Goal: Task Accomplishment & Management: Use online tool/utility

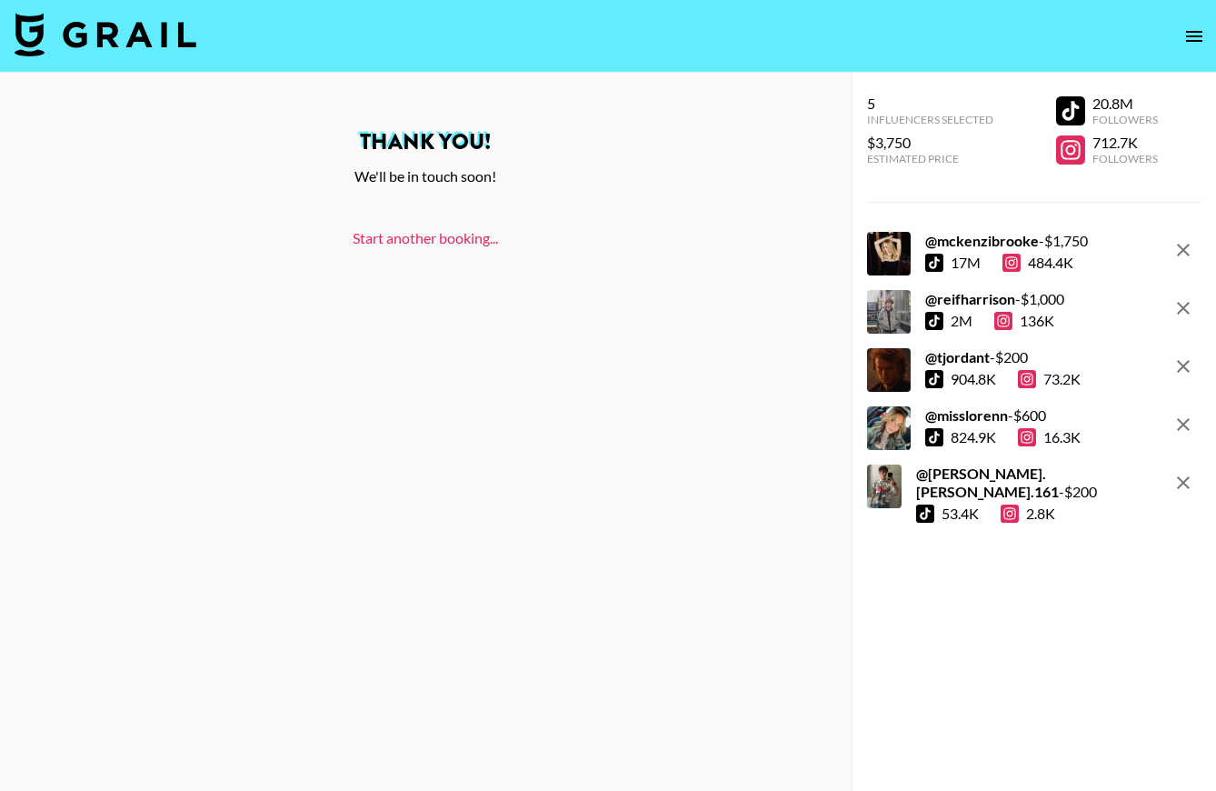
click at [443, 242] on link "Start another booking..." at bounding box center [425, 237] width 145 height 17
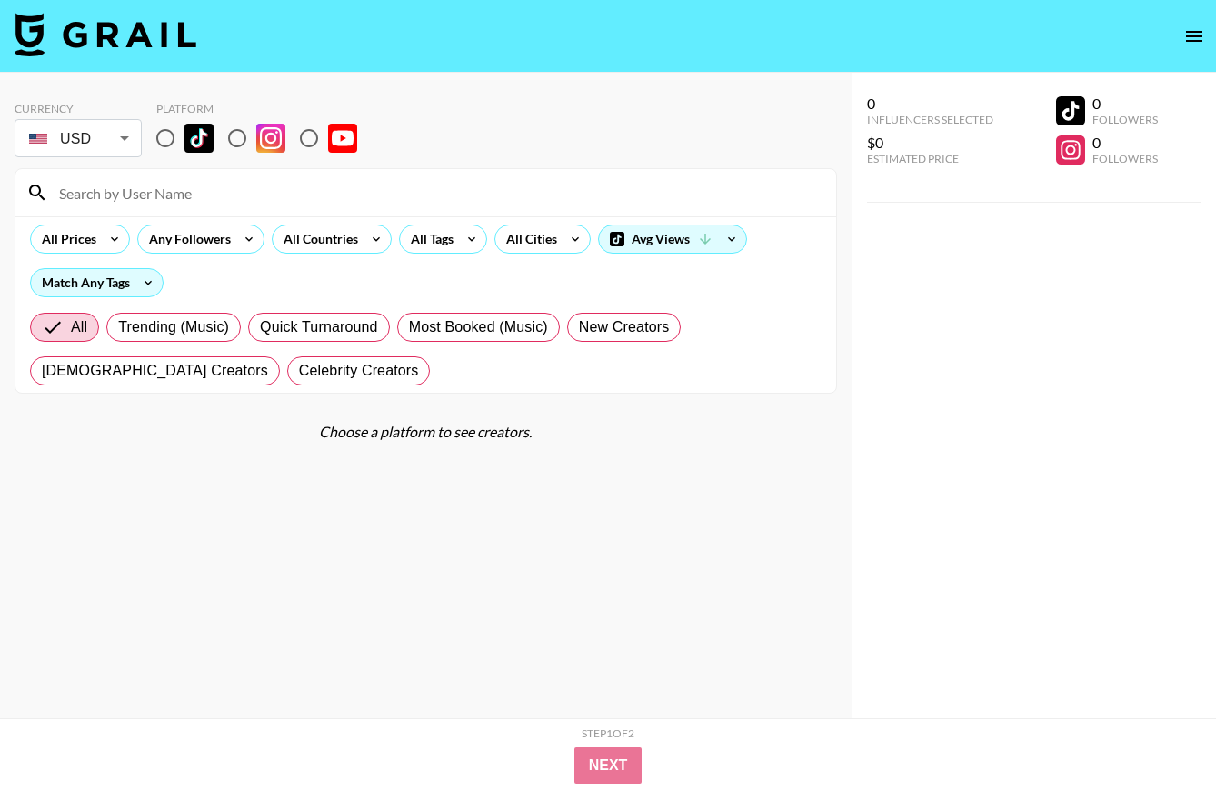
click at [183, 203] on input at bounding box center [436, 192] width 777 height 29
type input "sage [PERSON_NAME]"
click at [159, 136] on input "radio" at bounding box center [165, 138] width 38 height 38
radio input "true"
click at [170, 197] on input "sage [PERSON_NAME]" at bounding box center [436, 192] width 777 height 29
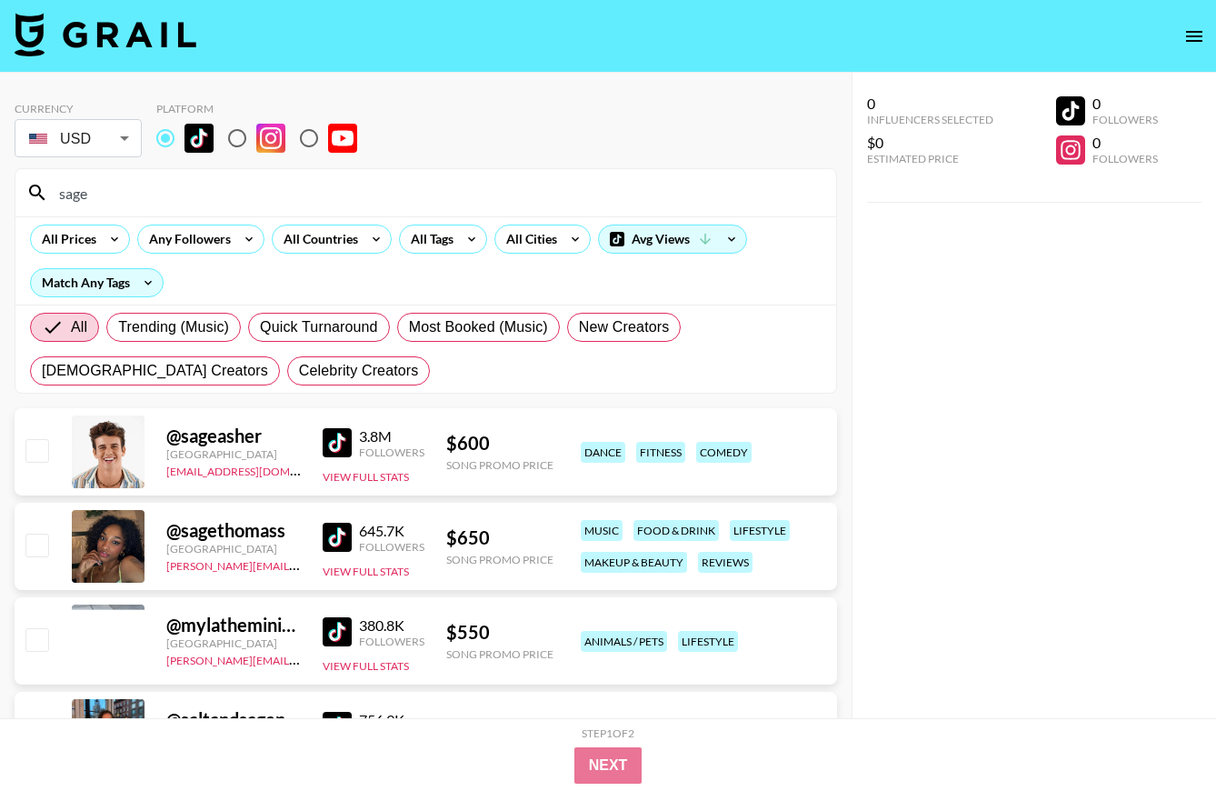
type input "sage"
click at [154, 197] on input "sage" at bounding box center [436, 192] width 777 height 29
drag, startPoint x: 154, startPoint y: 197, endPoint x: -10, endPoint y: 180, distance: 164.5
click at [0, 180] on html "Currency USD USD ​ Platform sage All Prices Any Followers All Countries All Tag…" at bounding box center [608, 451] width 1216 height 903
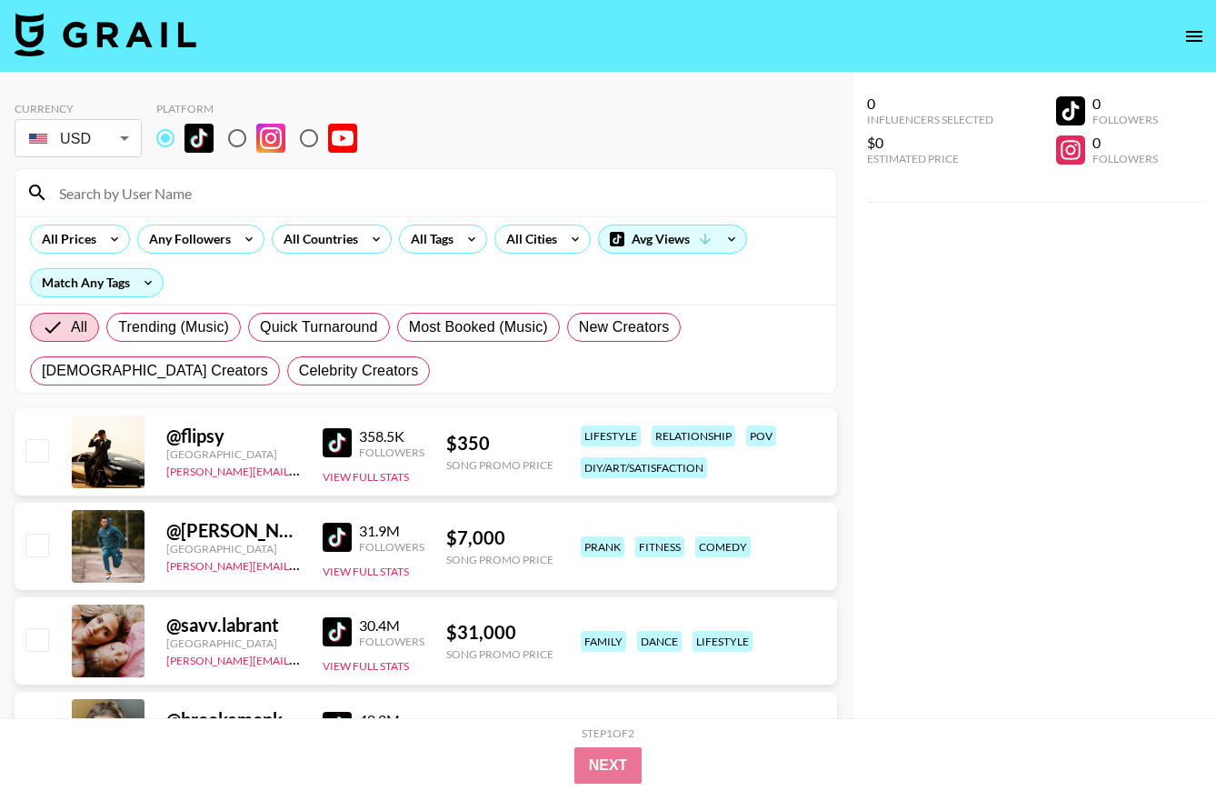
click at [334, 534] on img at bounding box center [337, 537] width 29 height 29
